Goal: Task Accomplishment & Management: Manage account settings

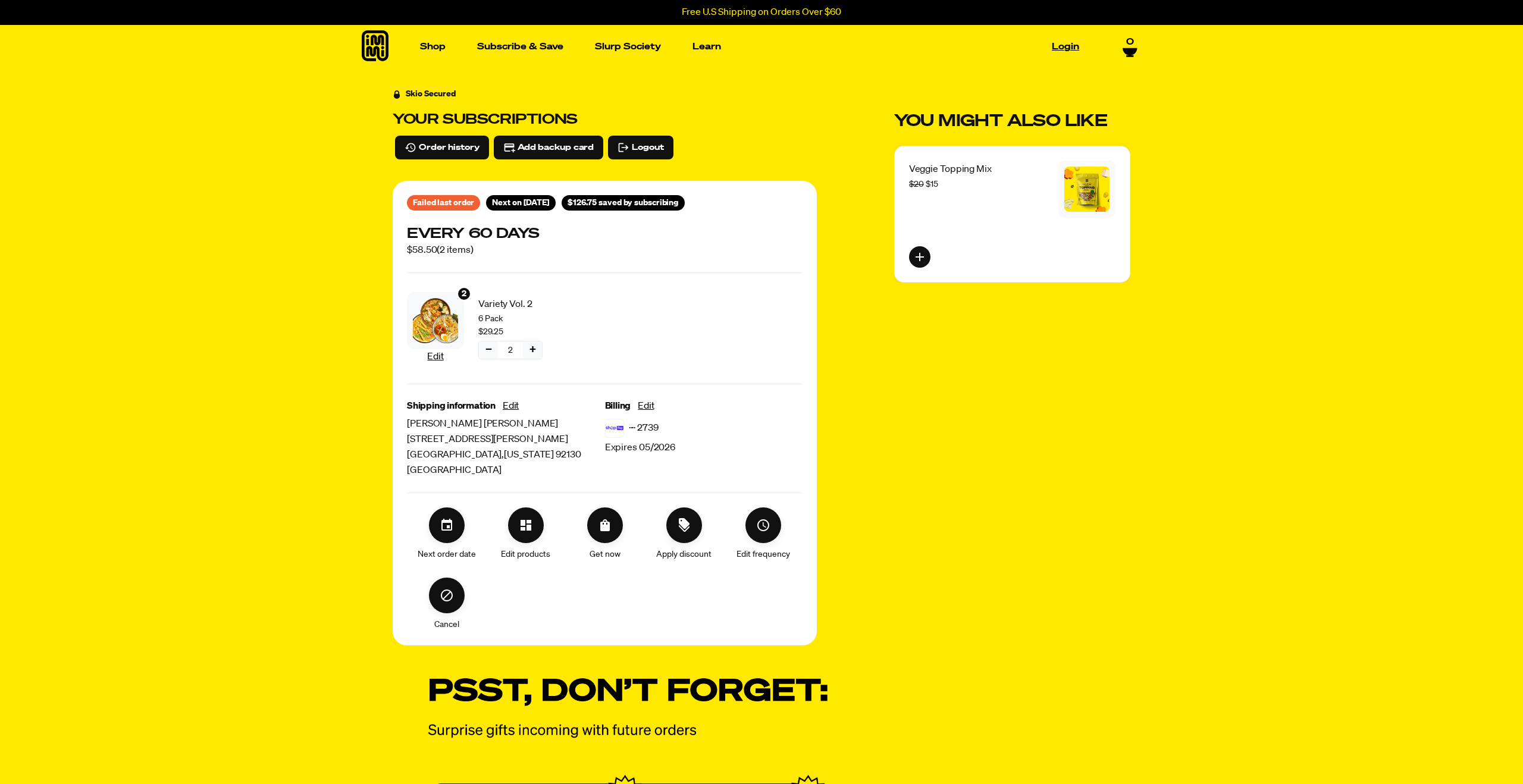
click at [1058, 51] on link "Login" at bounding box center [1066, 46] width 37 height 18
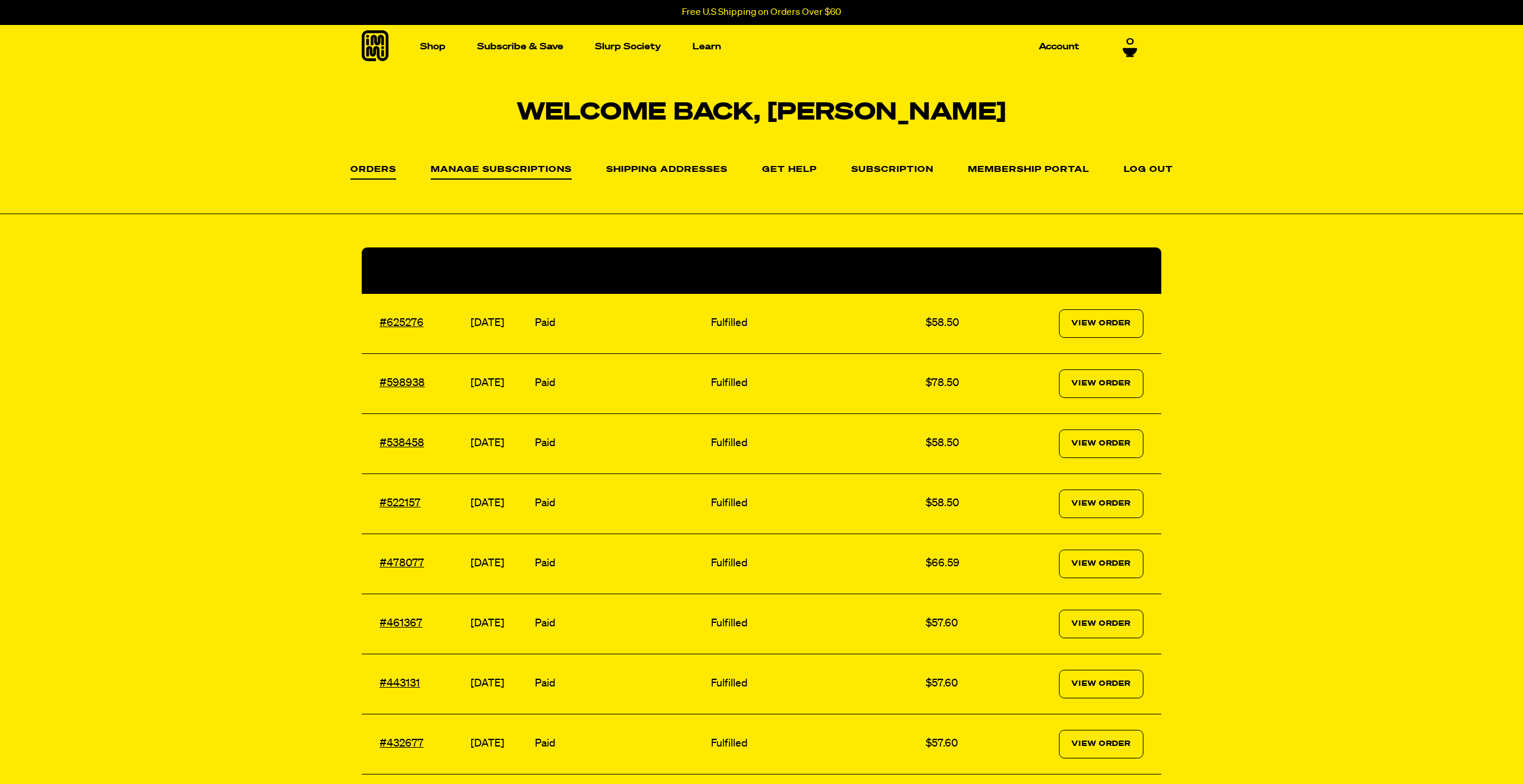
click at [510, 172] on link "Manage Subscriptions" at bounding box center [501, 172] width 141 height 14
click at [370, 47] on icon at bounding box center [375, 46] width 27 height 31
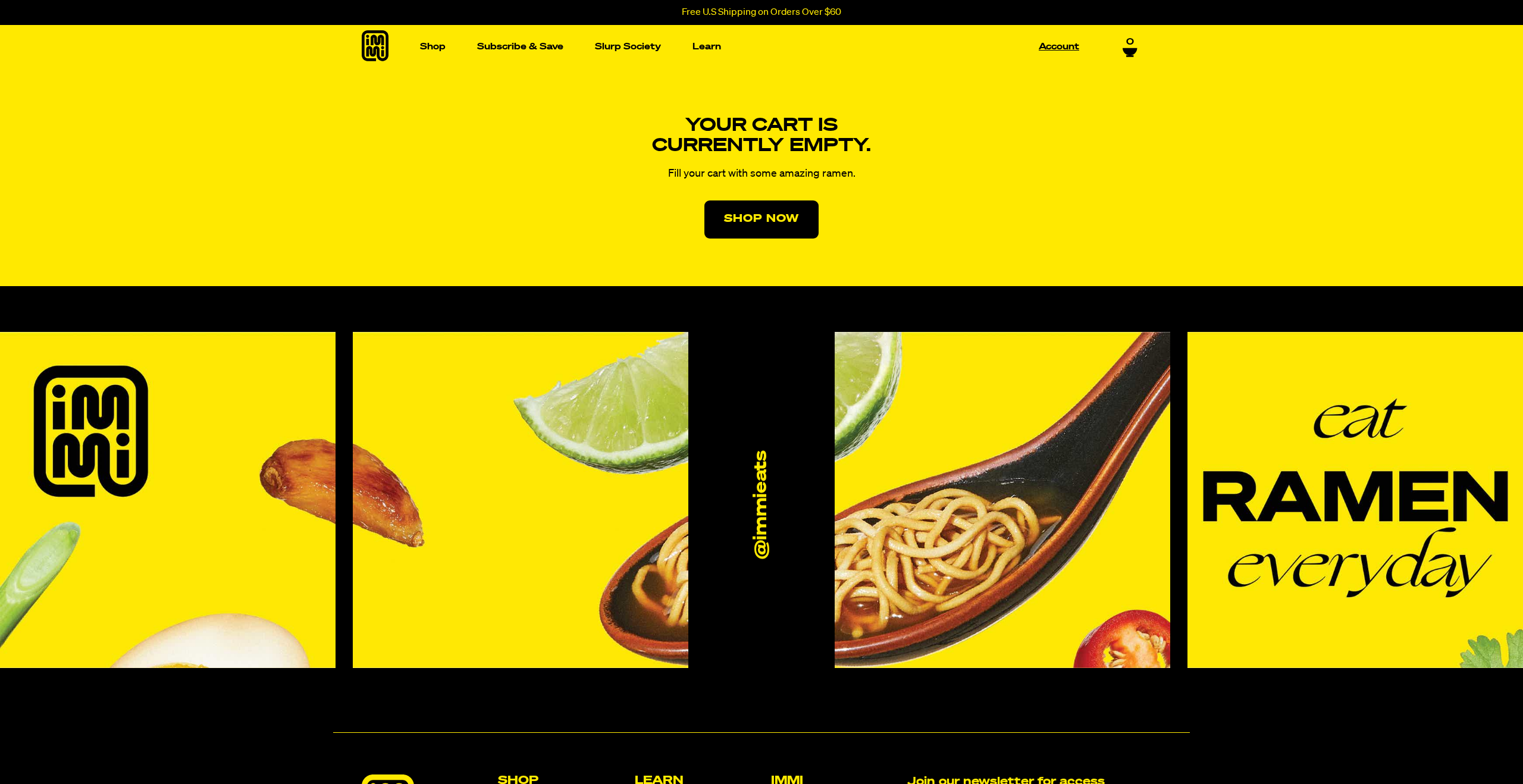
click at [1067, 50] on link "Account" at bounding box center [1059, 46] width 50 height 18
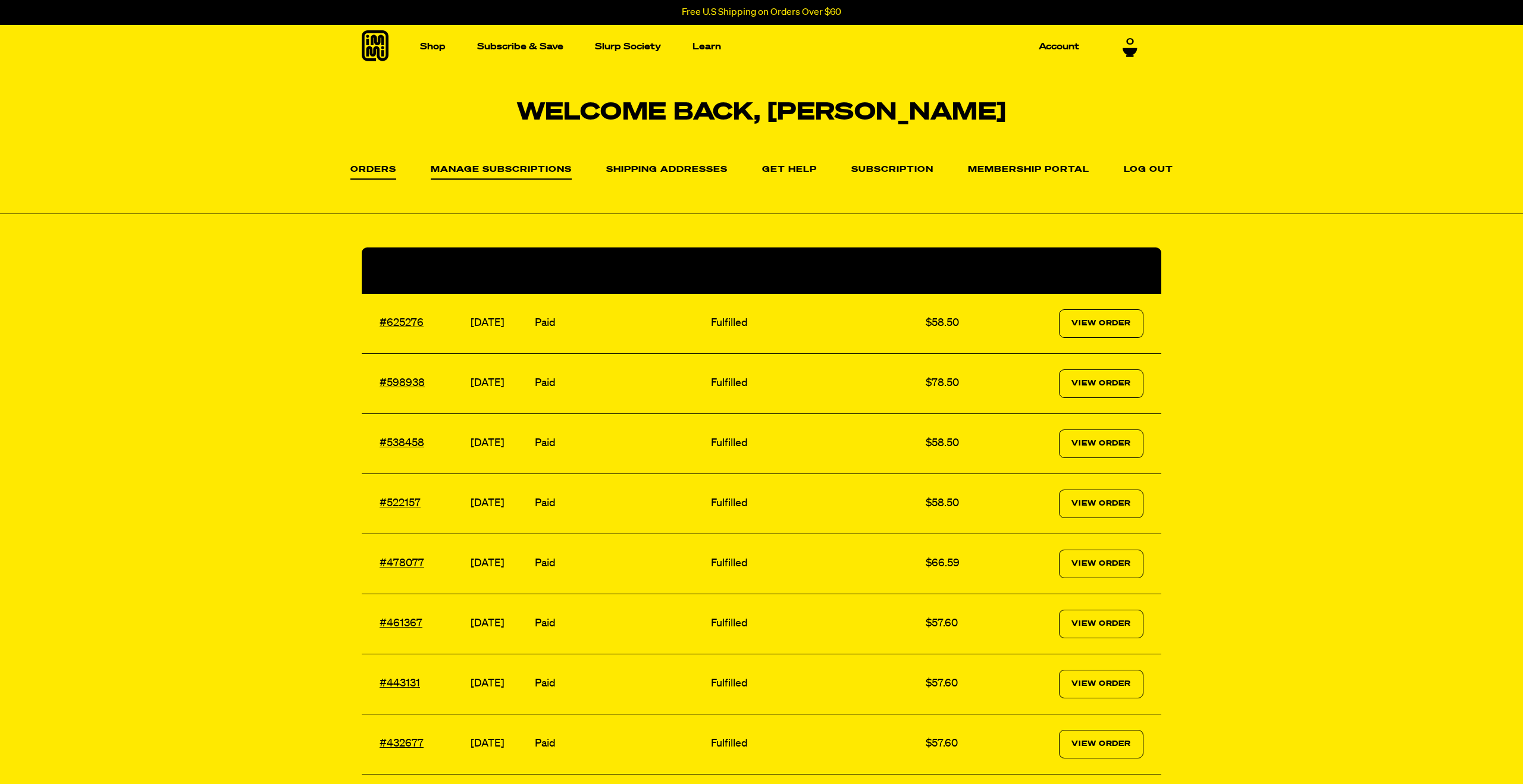
click at [495, 170] on link "Manage Subscriptions" at bounding box center [501, 172] width 141 height 14
click at [690, 170] on link "Shipping Addresses" at bounding box center [667, 172] width 121 height 14
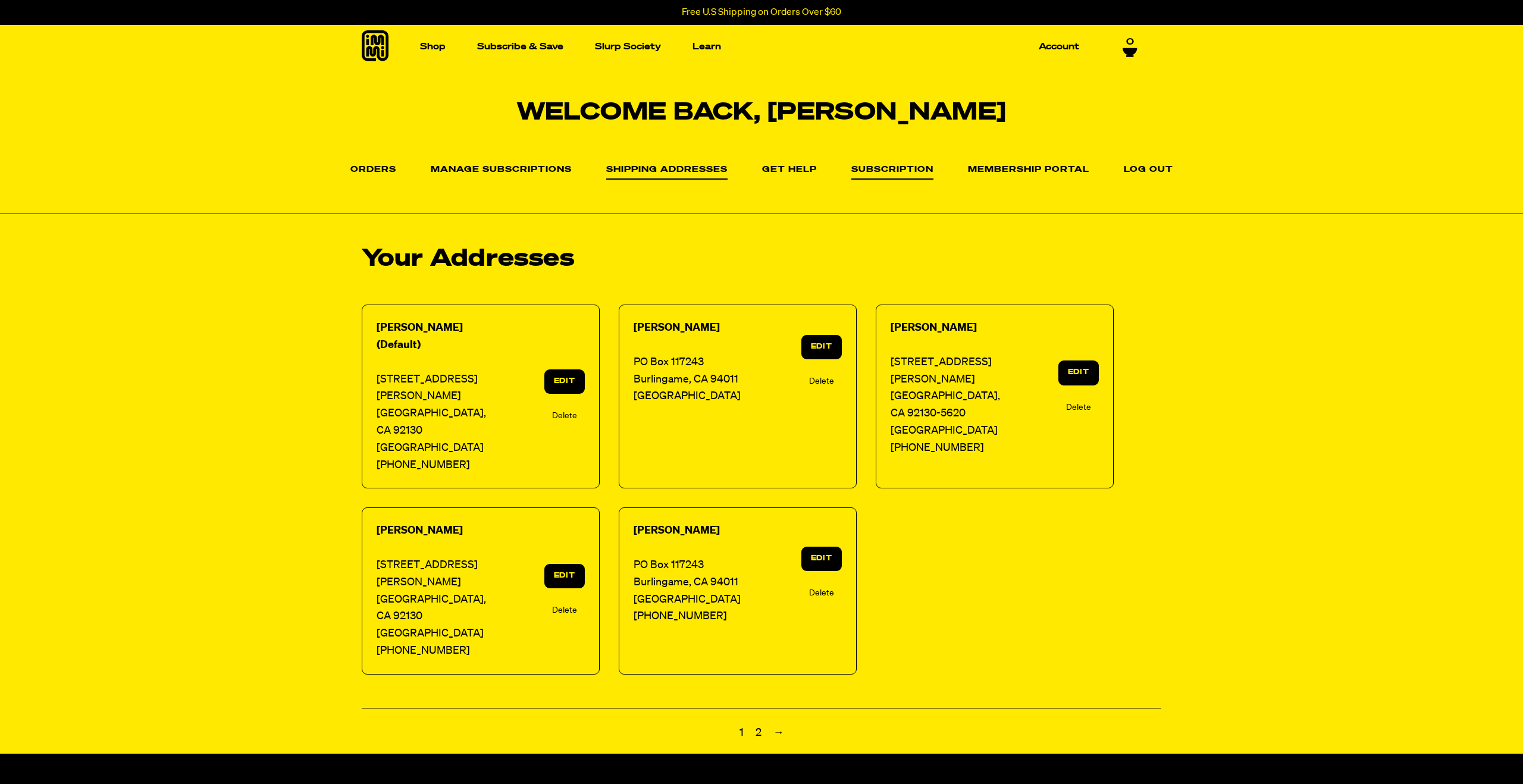
click at [890, 173] on link "Subscription" at bounding box center [892, 172] width 82 height 14
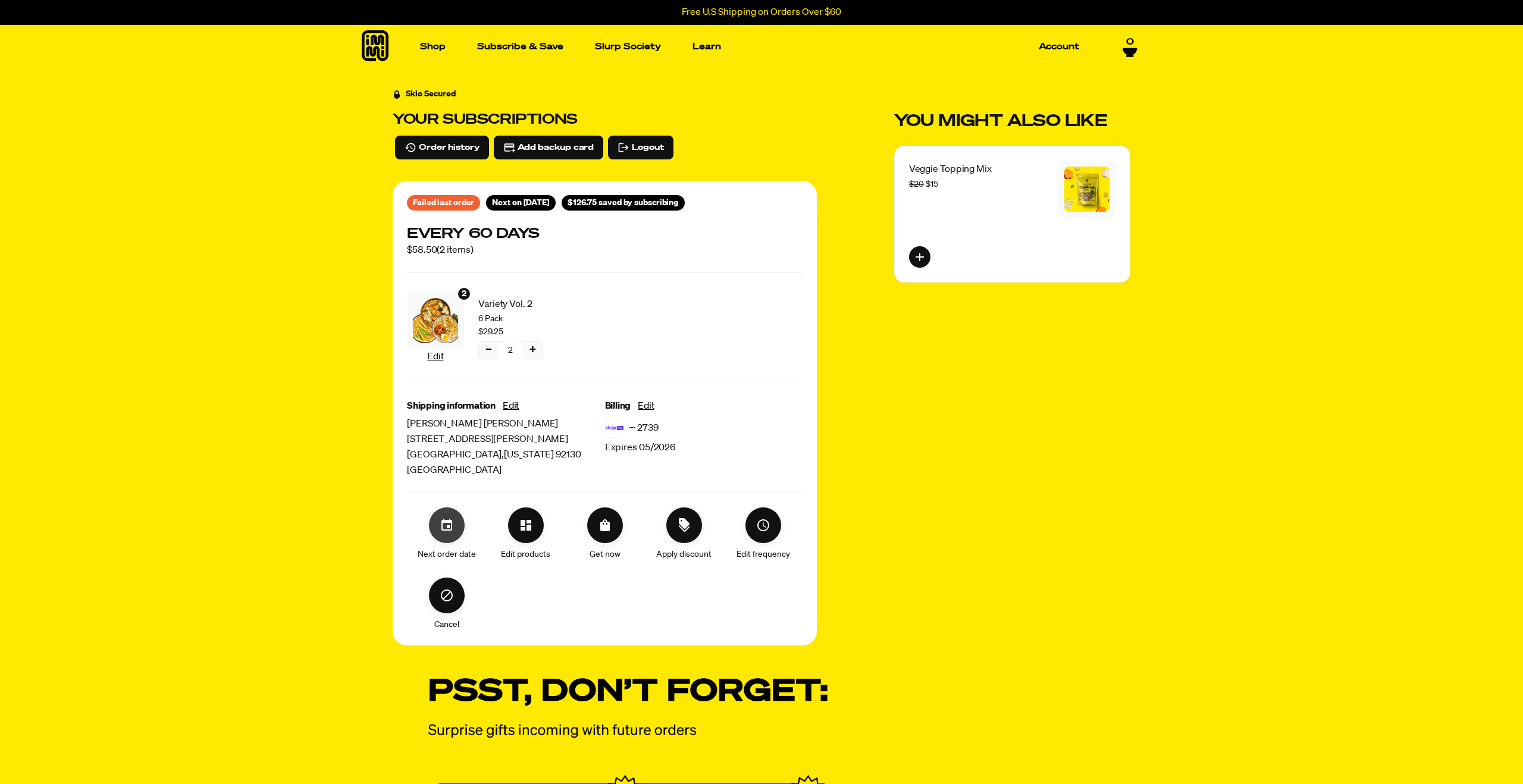
click at [445, 530] on icon "Set your next order date" at bounding box center [447, 525] width 14 height 14
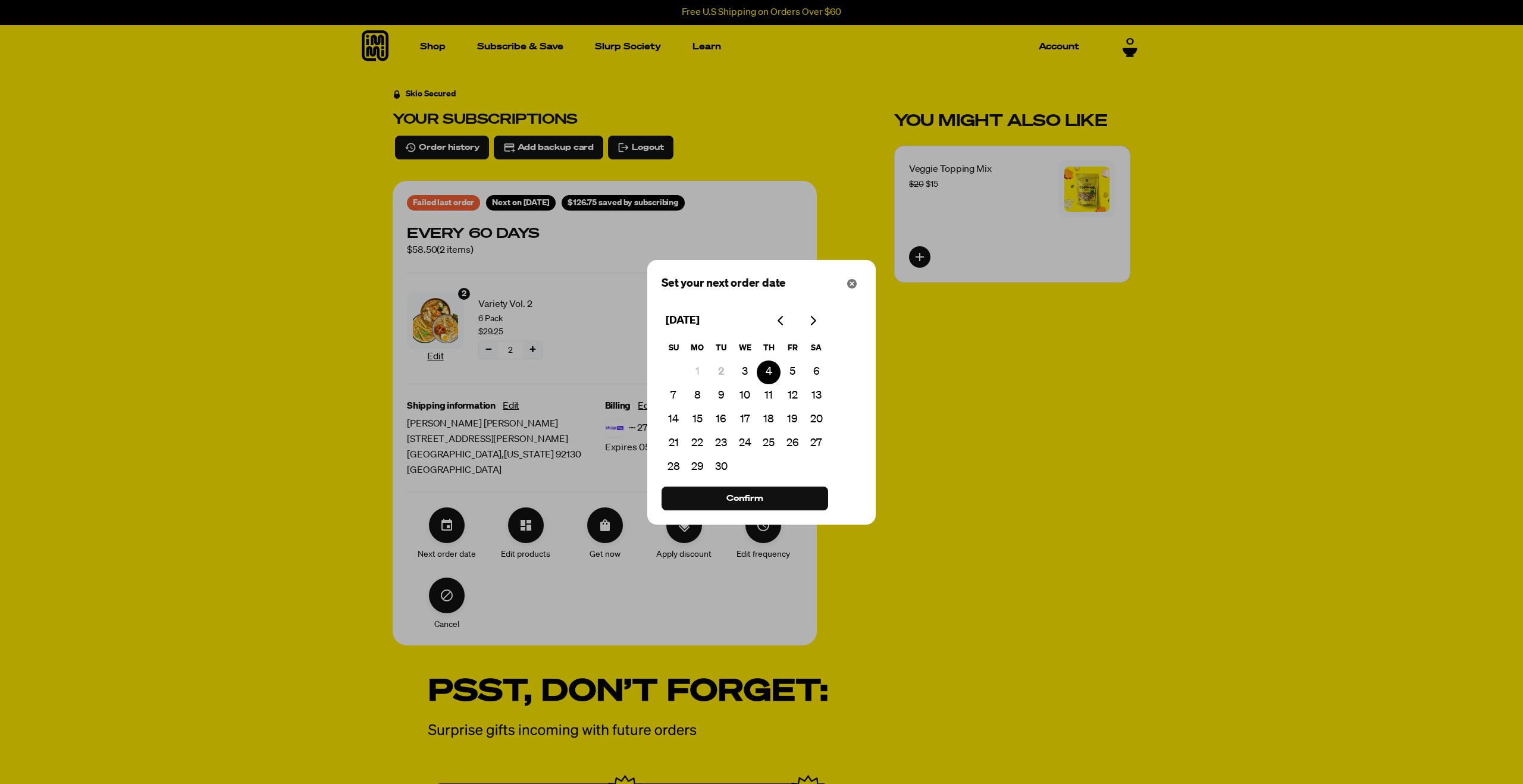
click at [608, 611] on div at bounding box center [762, 392] width 1523 height 784
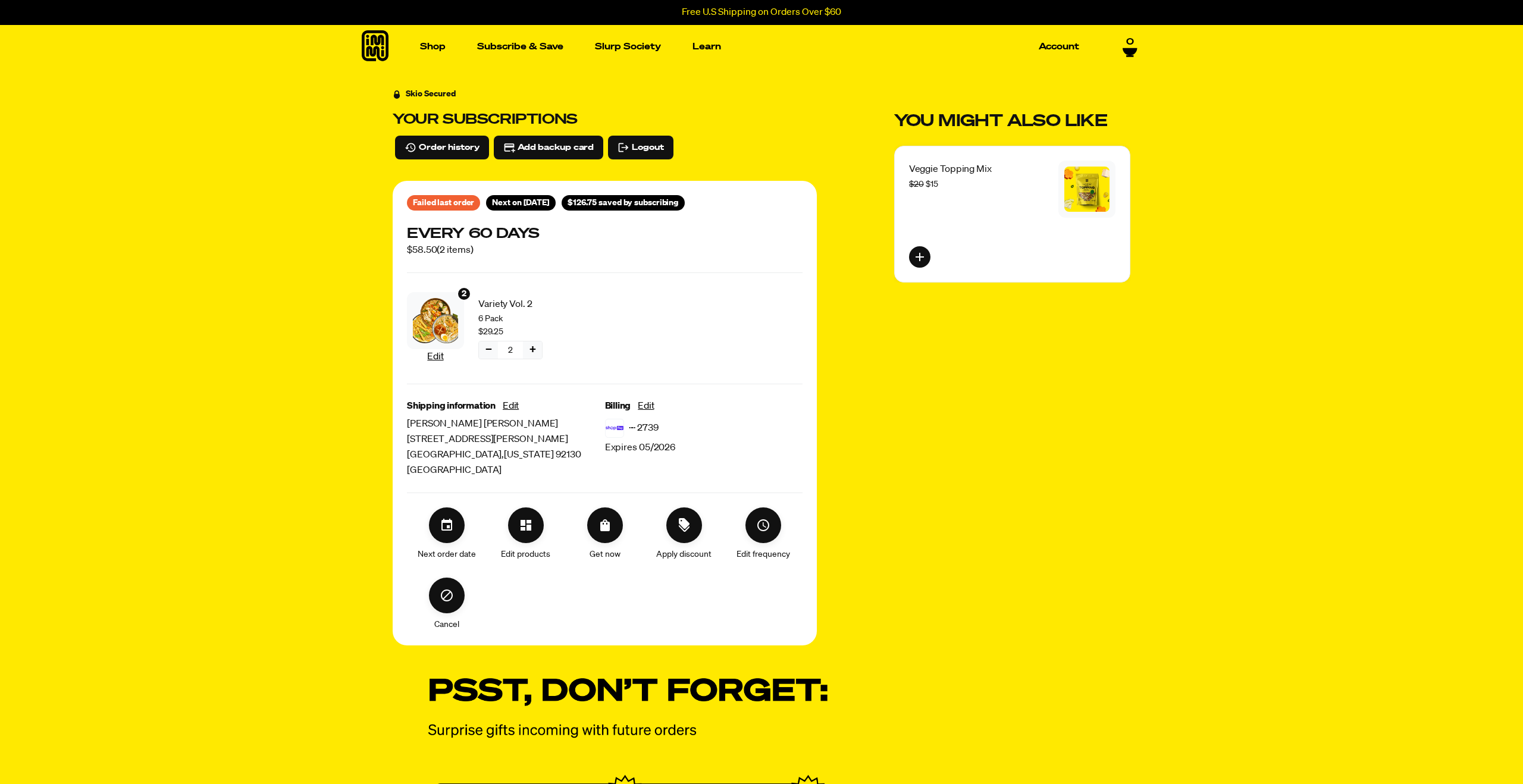
click at [489, 349] on button "−" at bounding box center [489, 350] width 19 height 17
click at [449, 529] on icon "Set your next order date" at bounding box center [447, 525] width 14 height 14
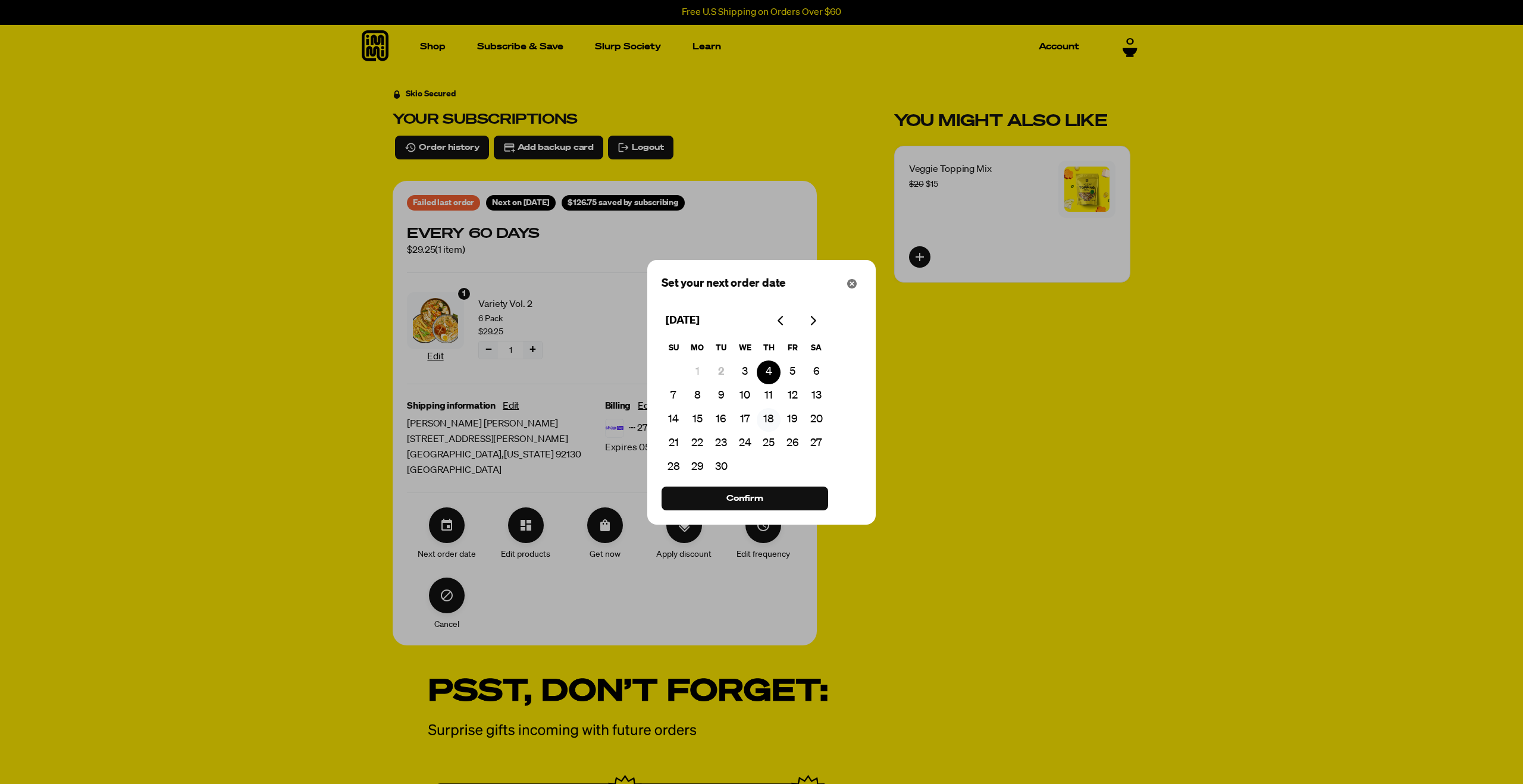
click at [768, 422] on button "18" at bounding box center [768, 419] width 24 height 24
click at [741, 497] on span "Confirm" at bounding box center [745, 498] width 37 height 13
